Goal: Information Seeking & Learning: Learn about a topic

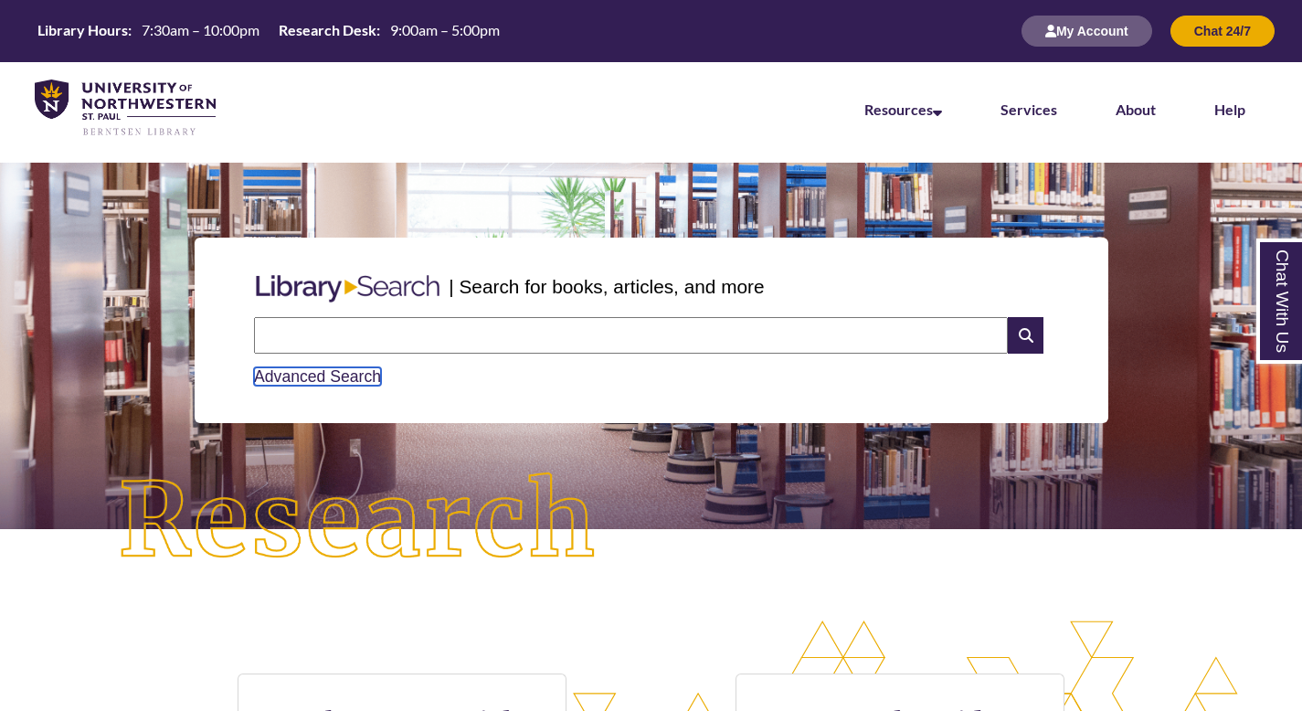
click at [349, 379] on link "Advanced Search" at bounding box center [317, 376] width 127 height 18
click at [495, 342] on input "text" at bounding box center [631, 335] width 754 height 37
type input "*"
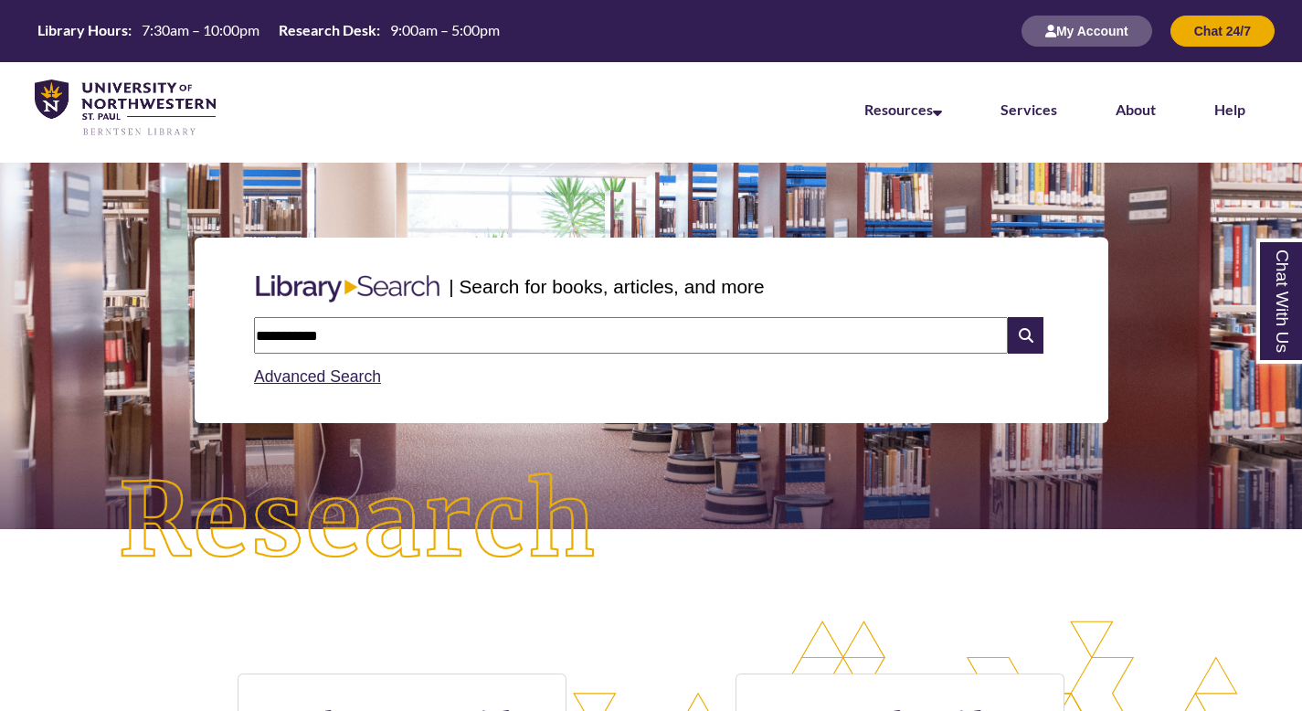
type input "**********"
